Goal: Task Accomplishment & Management: Complete application form

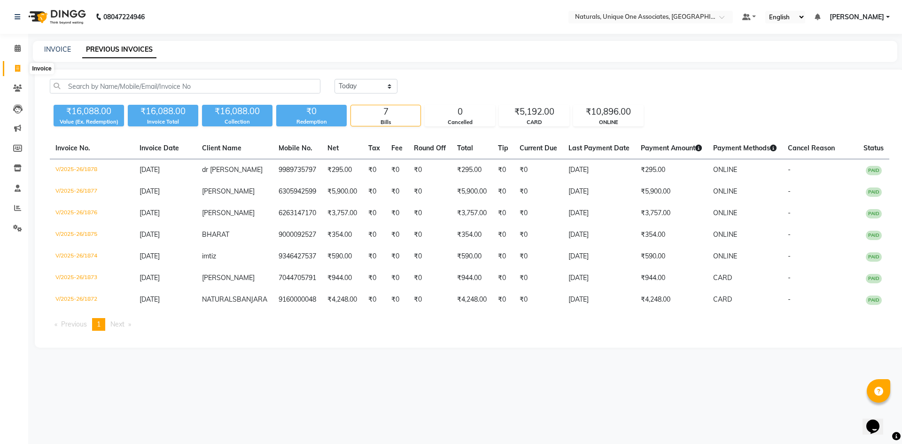
click at [21, 66] on span at bounding box center [17, 68] width 16 height 11
select select "service"
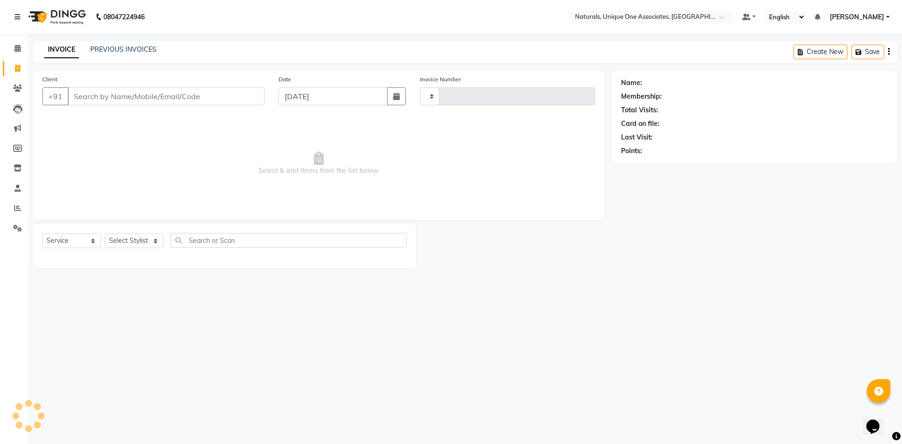
type input "1879"
select select "5857"
select select "membership"
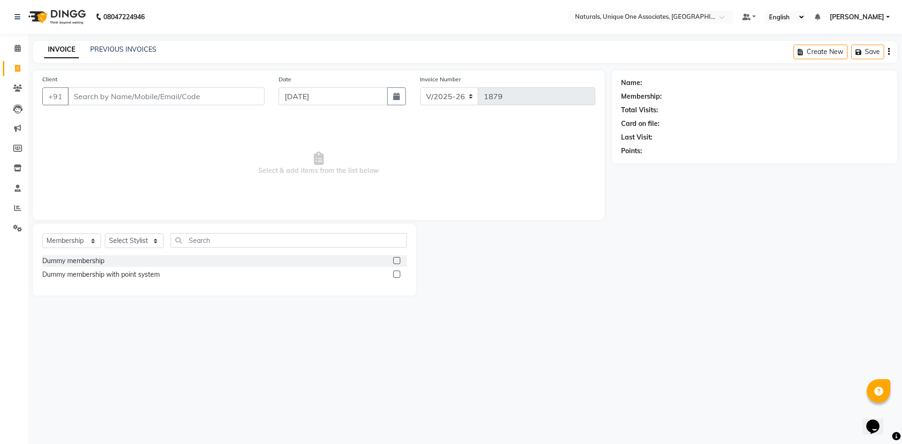
click at [103, 97] on input "Client" at bounding box center [166, 96] width 197 height 18
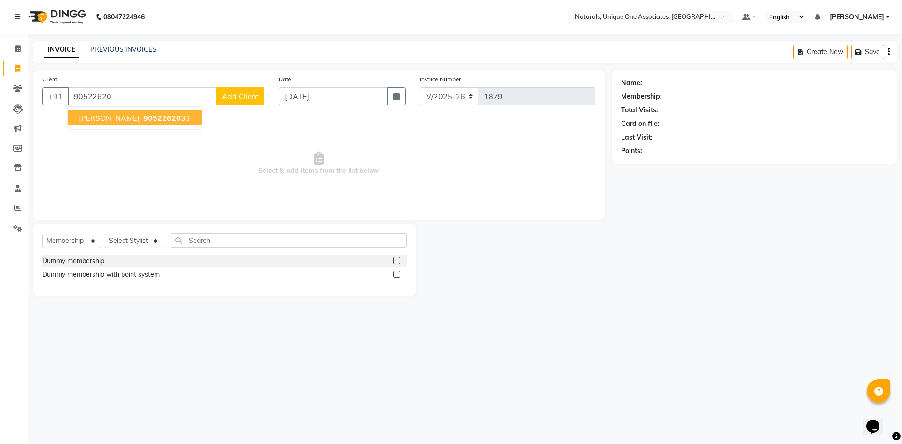
click at [143, 116] on span "90522620" at bounding box center [162, 117] width 38 height 9
type input "9052262033"
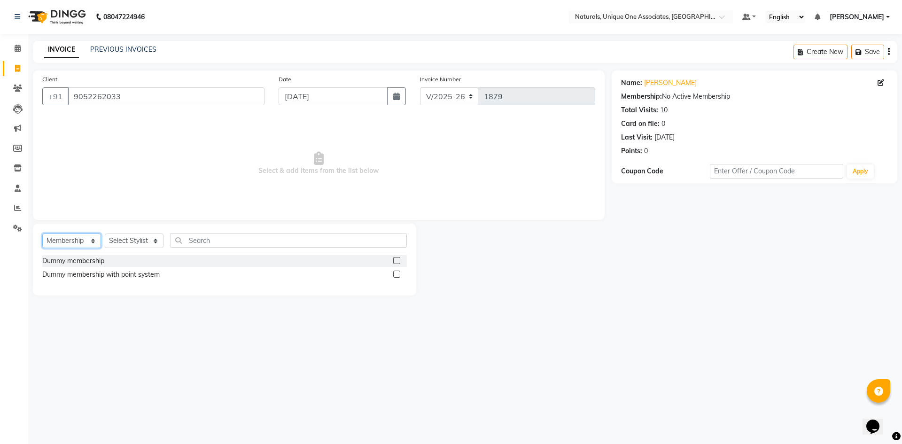
click at [80, 237] on select "Select Service Product Membership Package Voucher Prepaid Gift Card" at bounding box center [71, 240] width 59 height 15
select select "service"
click at [42, 233] on select "Select Service Product Membership Package Voucher Prepaid Gift Card" at bounding box center [71, 240] width 59 height 15
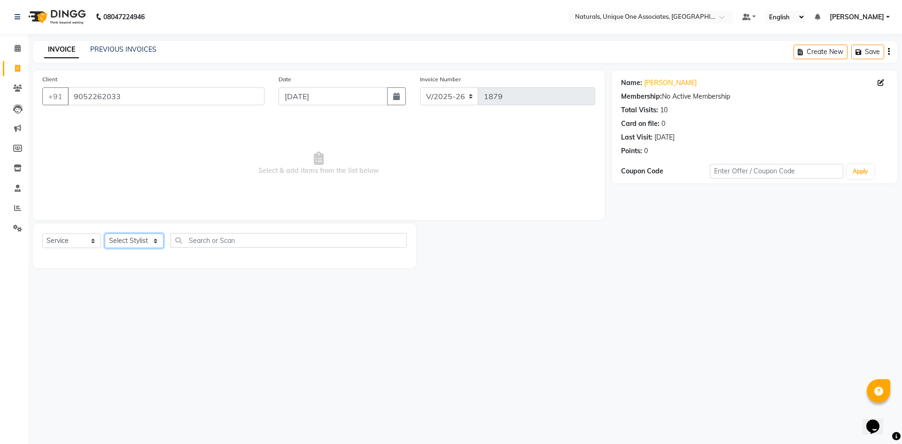
click at [130, 242] on select "Select Stylist ALI ANNI [PERSON_NAME] [PERSON_NAME] [PERSON_NAME] [PERSON_NAME]…" at bounding box center [134, 240] width 59 height 15
select select "50801"
click at [105, 233] on select "Select Stylist ALI ANNI [PERSON_NAME] [PERSON_NAME] [PERSON_NAME] [PERSON_NAME]…" at bounding box center [134, 240] width 59 height 15
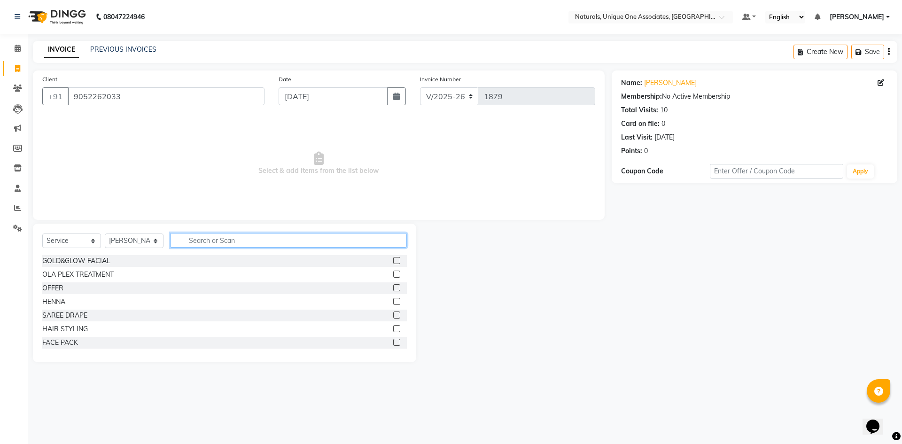
click at [216, 242] on input "text" at bounding box center [288, 240] width 236 height 15
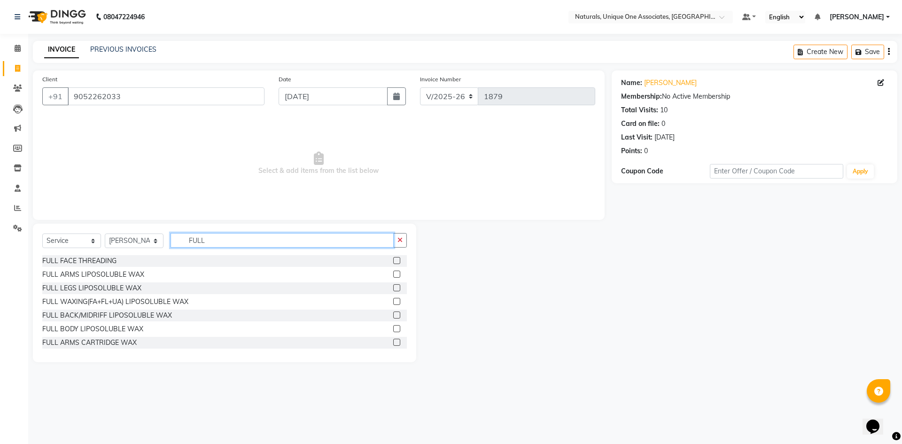
type input "FULL"
click at [393, 274] on label at bounding box center [396, 274] width 7 height 7
click at [393, 274] on input "checkbox" at bounding box center [396, 274] width 6 height 6
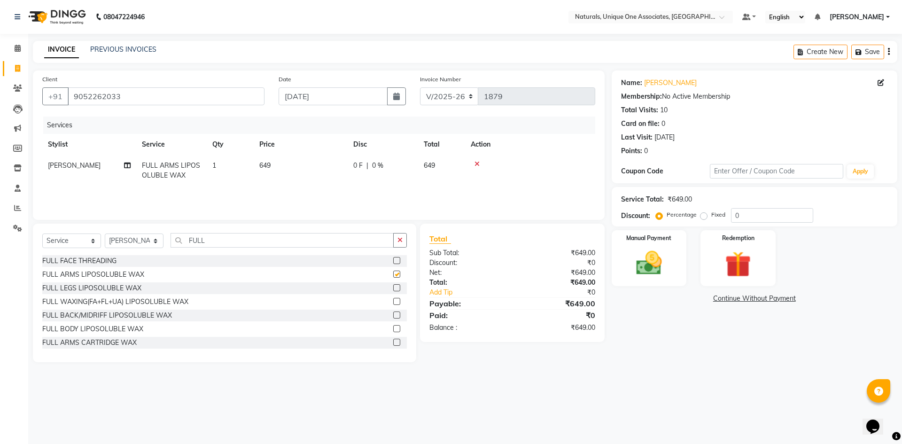
checkbox input "false"
click at [399, 242] on icon "button" at bounding box center [399, 240] width 5 height 7
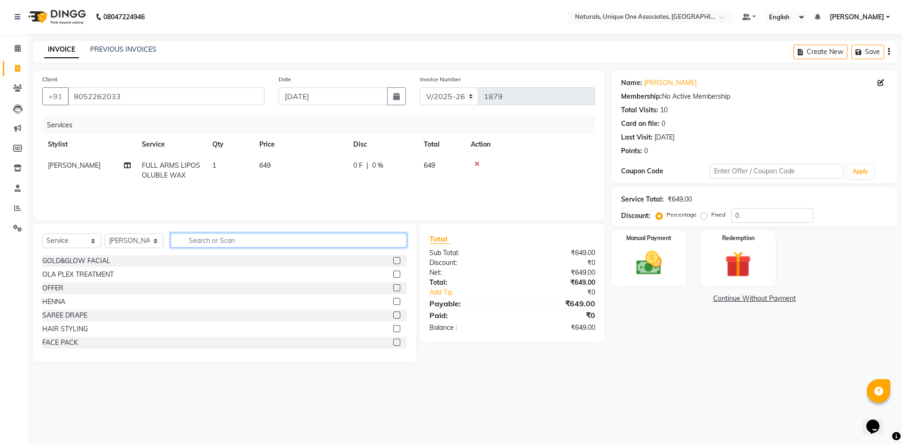
click at [227, 238] on input "text" at bounding box center [288, 240] width 236 height 15
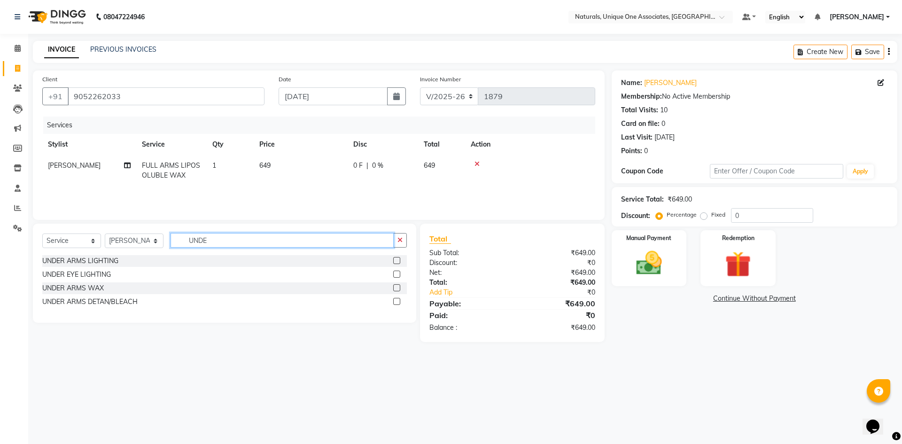
type input "UNDE"
click at [394, 287] on label at bounding box center [396, 287] width 7 height 7
click at [394, 287] on input "checkbox" at bounding box center [396, 288] width 6 height 6
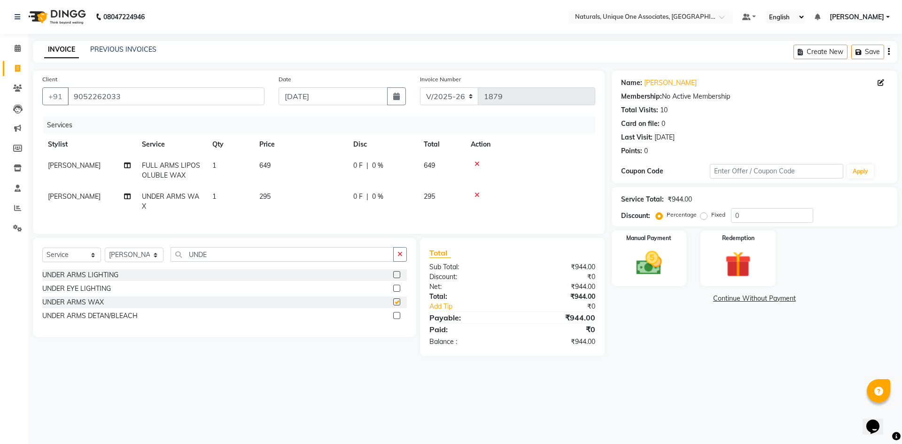
checkbox input "false"
click at [228, 257] on input "UNDE" at bounding box center [281, 254] width 223 height 15
type input "U"
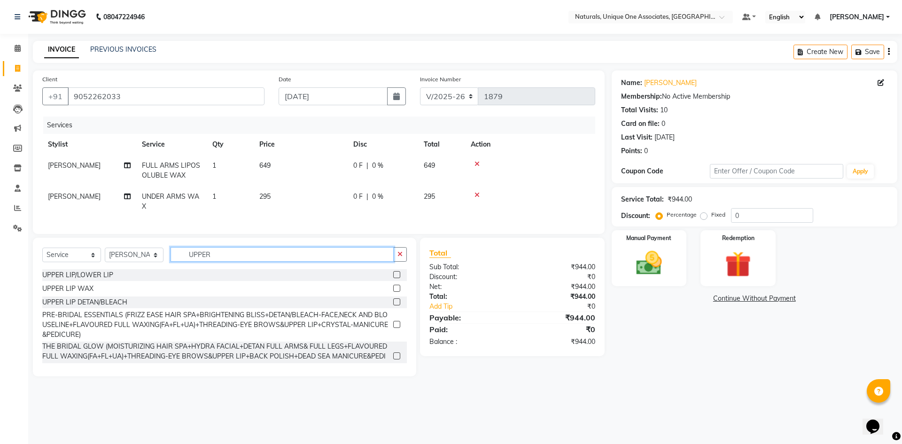
type input "UPPER"
click at [393, 292] on label at bounding box center [396, 288] width 7 height 7
click at [393, 292] on input "checkbox" at bounding box center [396, 289] width 6 height 6
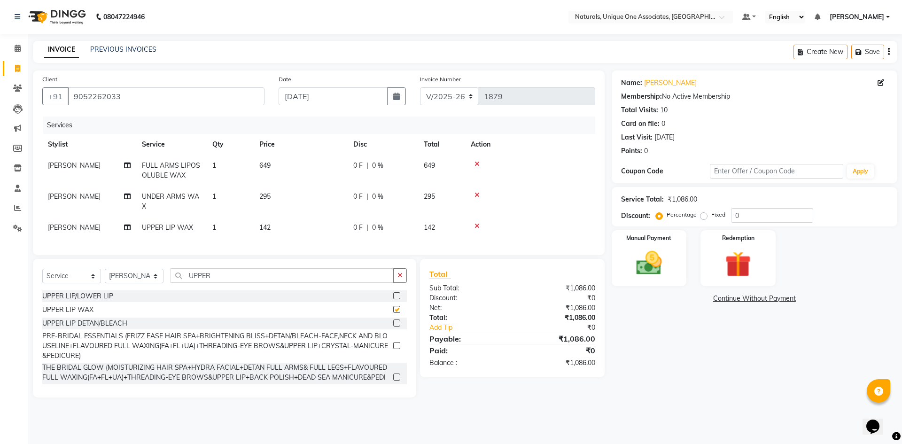
checkbox input "false"
click at [303, 283] on input "UPPER" at bounding box center [281, 275] width 223 height 15
type input "U"
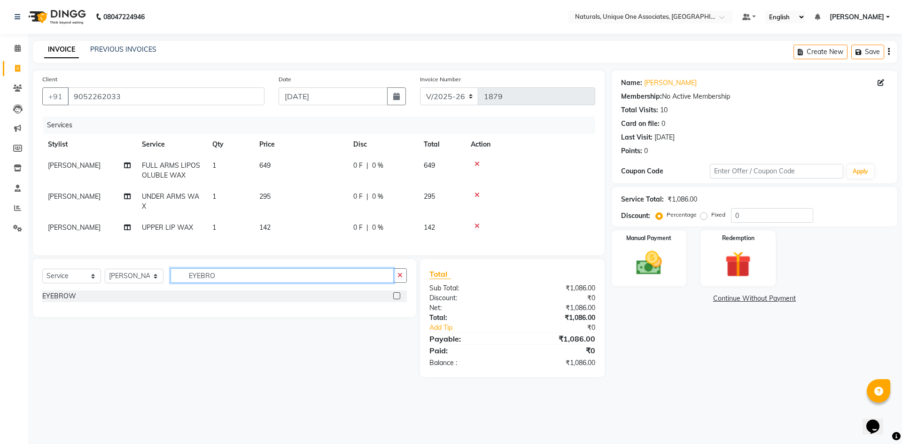
type input "EYEBRO"
click at [398, 299] on label at bounding box center [396, 295] width 7 height 7
click at [398, 299] on input "checkbox" at bounding box center [396, 296] width 6 height 6
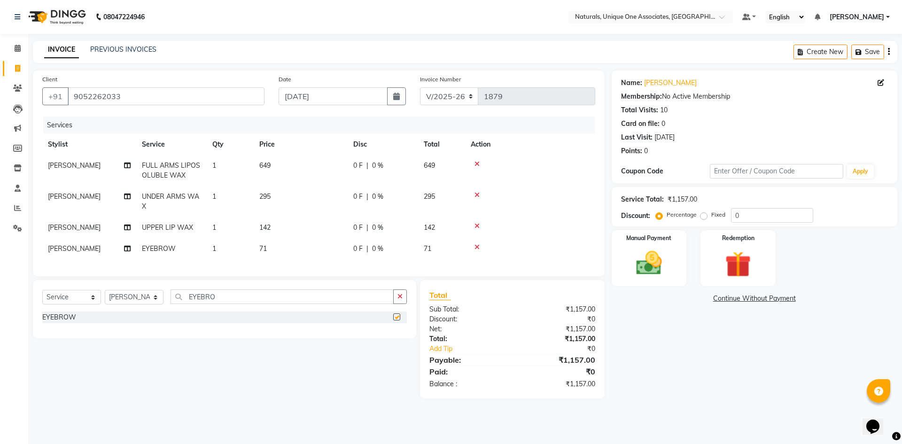
checkbox input "false"
click at [269, 163] on span "649" at bounding box center [264, 165] width 11 height 8
select select "50801"
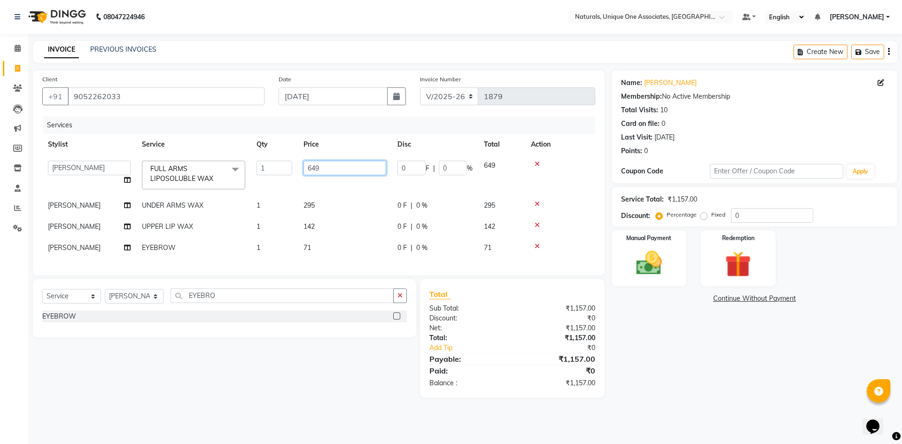
click at [317, 168] on input "649" at bounding box center [344, 168] width 83 height 15
click at [317, 168] on input "59" at bounding box center [344, 168] width 83 height 15
type input "590"
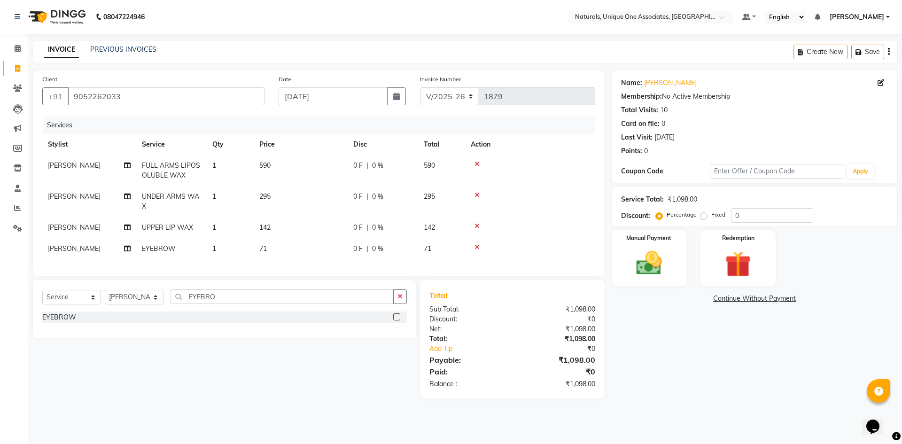
click at [329, 366] on div "Select Service Product Membership Package Voucher Prepaid Gift Card Select Styl…" at bounding box center [221, 339] width 390 height 118
click at [651, 248] on img at bounding box center [649, 263] width 44 height 31
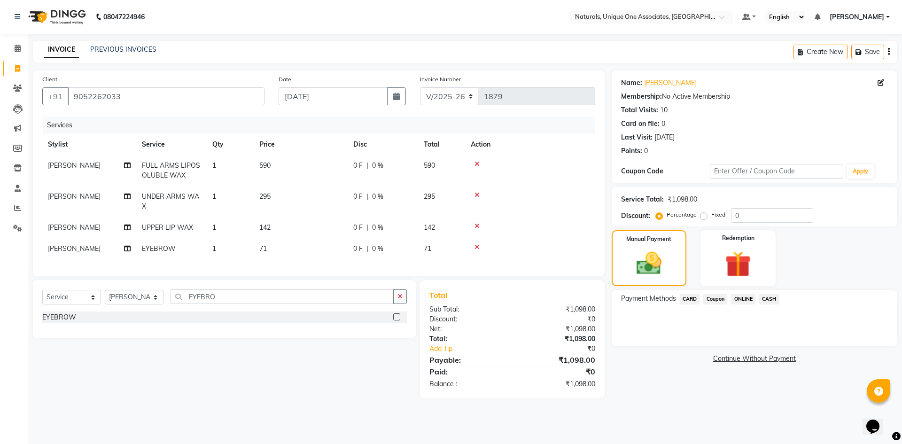
click at [745, 297] on span "ONLINE" at bounding box center [743, 299] width 24 height 11
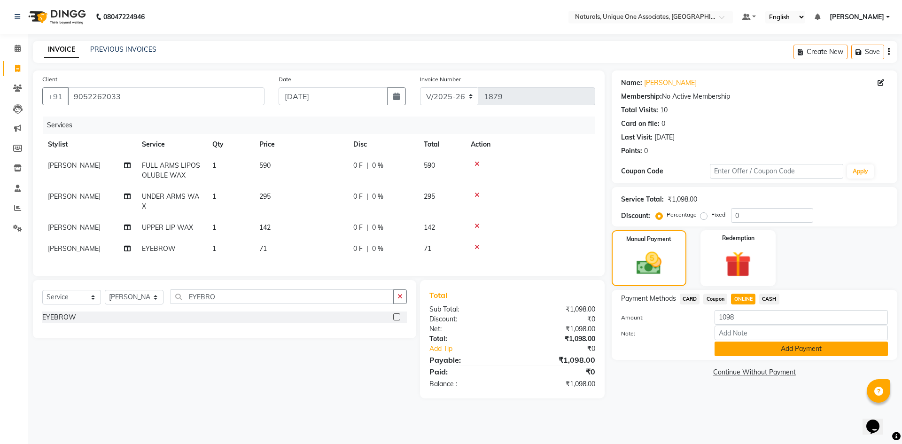
click at [759, 347] on button "Add Payment" at bounding box center [800, 348] width 173 height 15
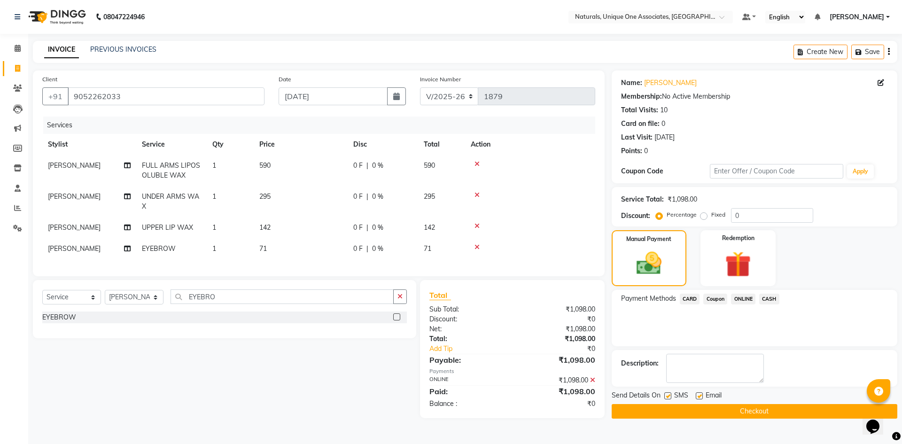
click at [753, 410] on button "Checkout" at bounding box center [755, 411] width 286 height 15
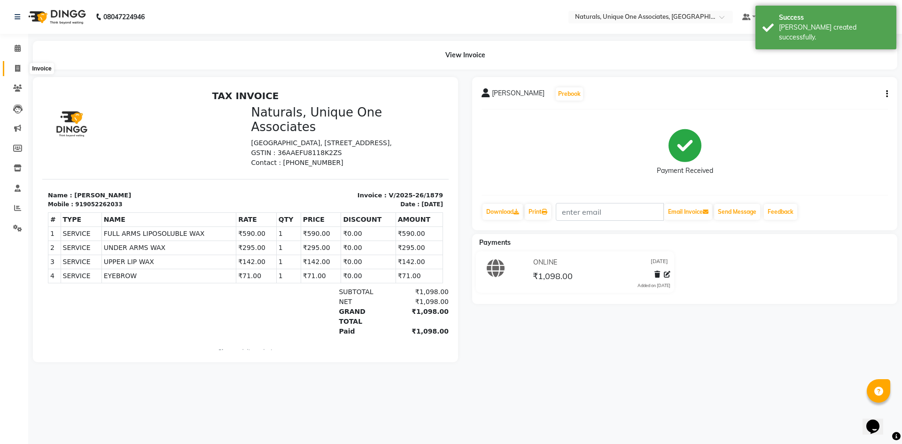
click at [16, 70] on icon at bounding box center [17, 68] width 5 height 7
select select "5857"
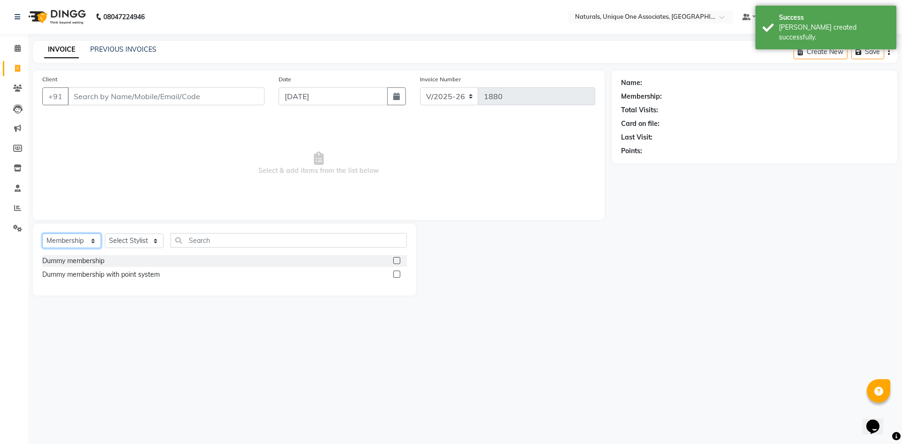
click at [79, 240] on select "Select Service Product Membership Package Voucher Prepaid Gift Card" at bounding box center [71, 240] width 59 height 15
select select "service"
click at [42, 233] on select "Select Service Product Membership Package Voucher Prepaid Gift Card" at bounding box center [71, 240] width 59 height 15
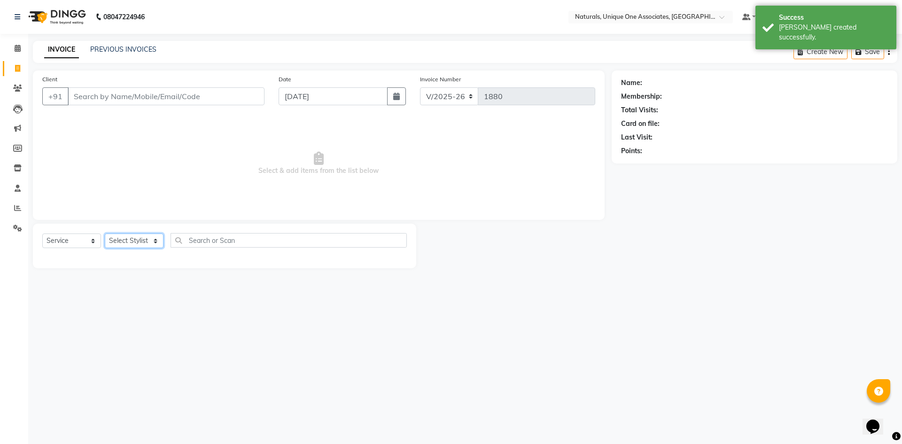
click at [118, 239] on select "Select Stylist ALI ANNI [PERSON_NAME] [PERSON_NAME] [PERSON_NAME] [PERSON_NAME]…" at bounding box center [134, 240] width 59 height 15
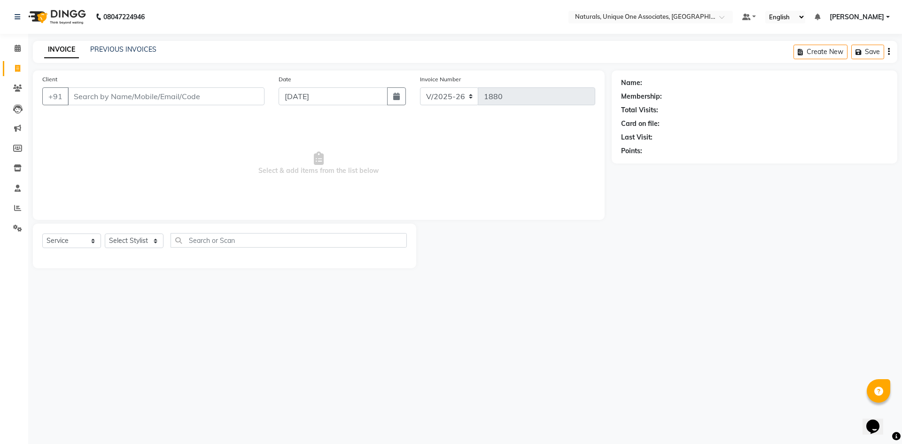
click at [292, 338] on div "08047224946 Select Location × Naturals, Unique One Associates, Banjara Hills De…" at bounding box center [451, 222] width 902 height 444
